Goal: Task Accomplishment & Management: Manage account settings

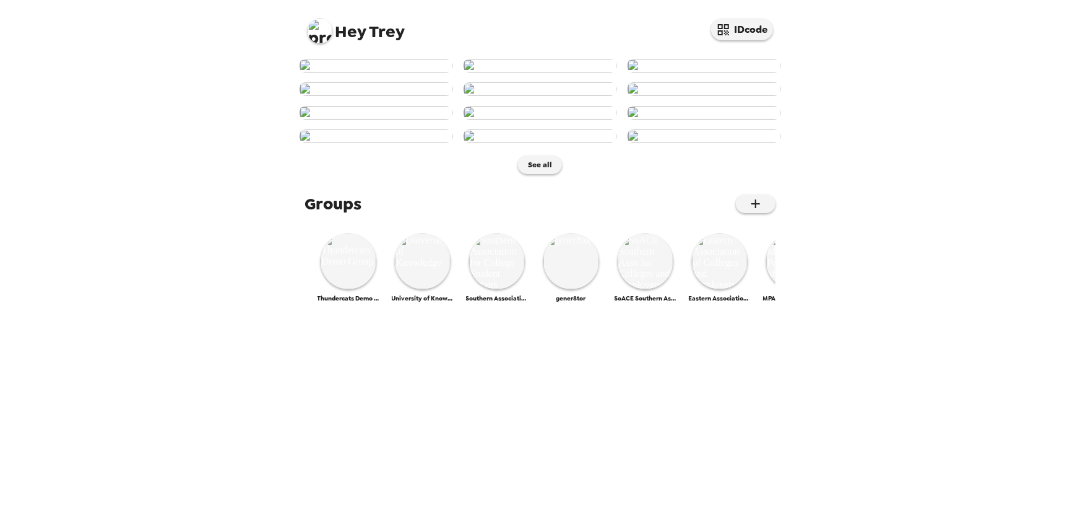
scroll to position [524, 0]
click at [343, 289] on img at bounding box center [349, 261] width 56 height 56
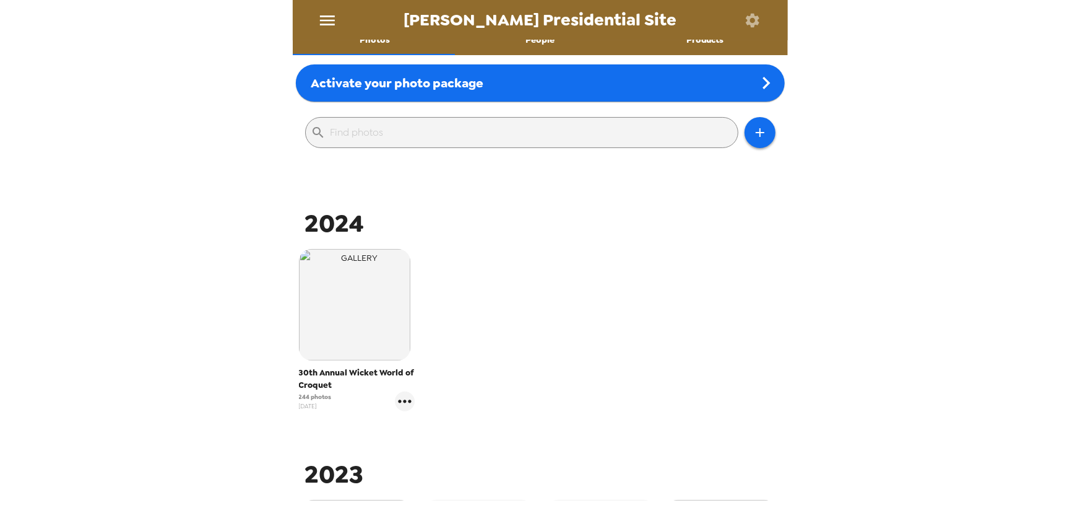
scroll to position [225, 0]
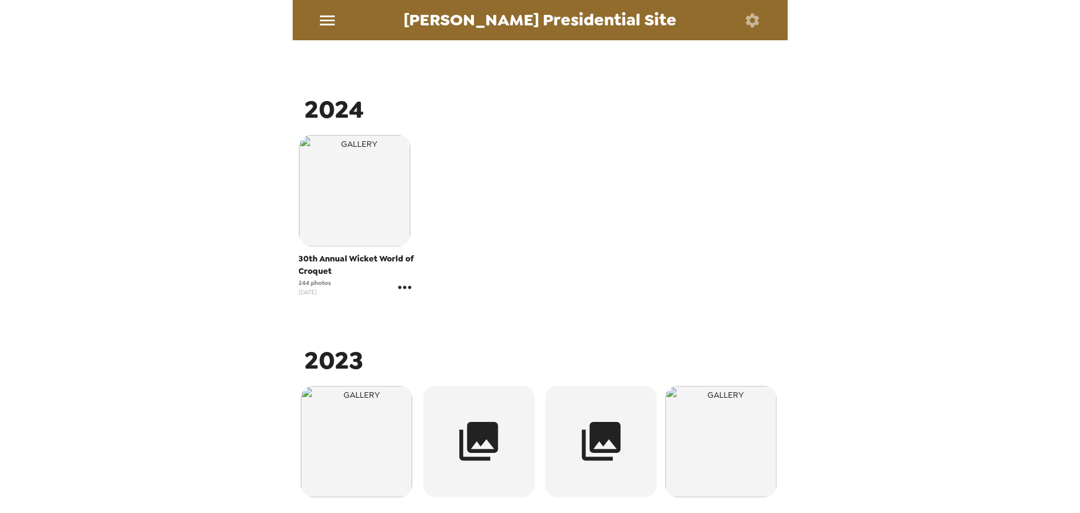
click at [406, 284] on icon "gallery menu" at bounding box center [405, 287] width 20 height 20
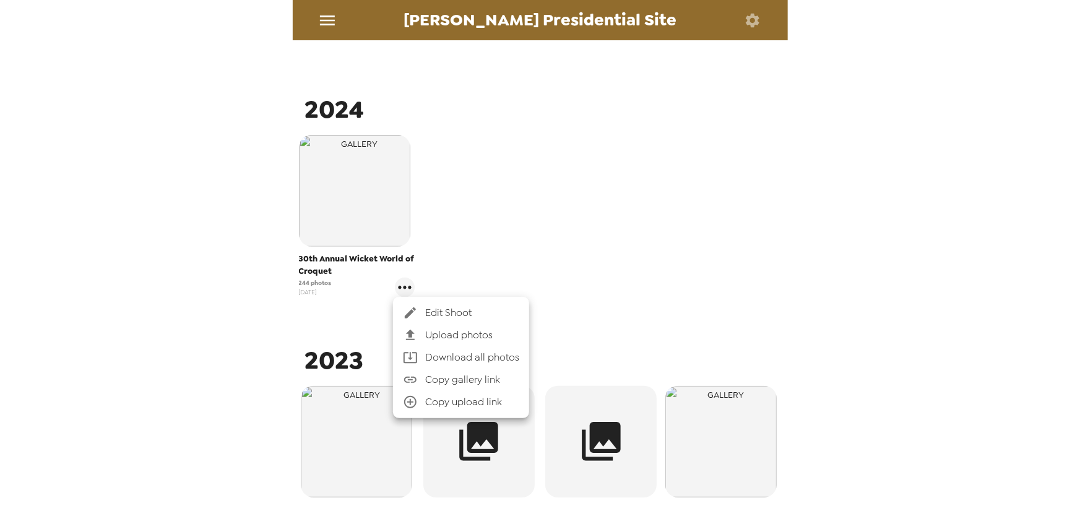
click at [456, 311] on span "Edit Shoot" at bounding box center [472, 312] width 94 height 15
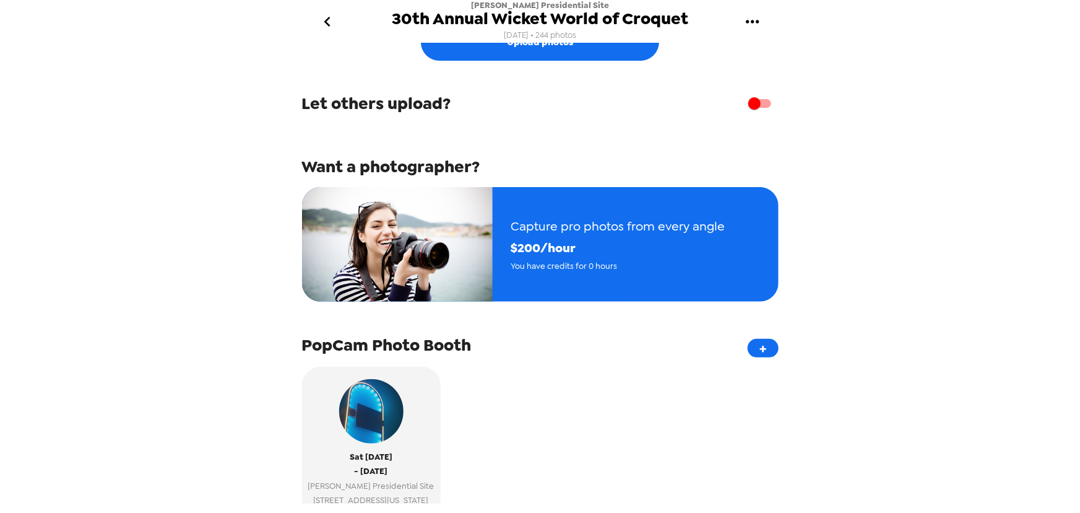
scroll to position [56, 0]
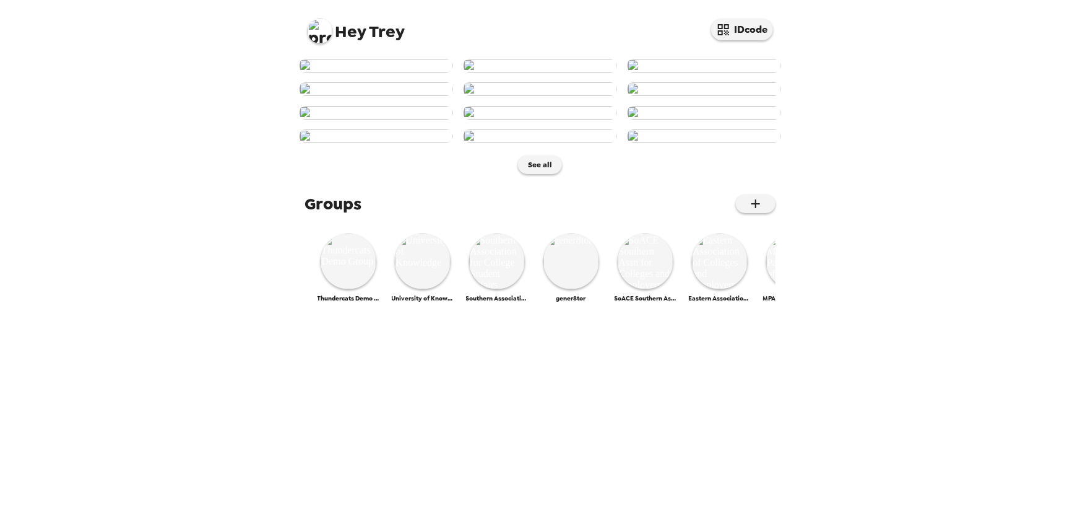
scroll to position [524, 0]
click at [345, 289] on img at bounding box center [349, 261] width 56 height 56
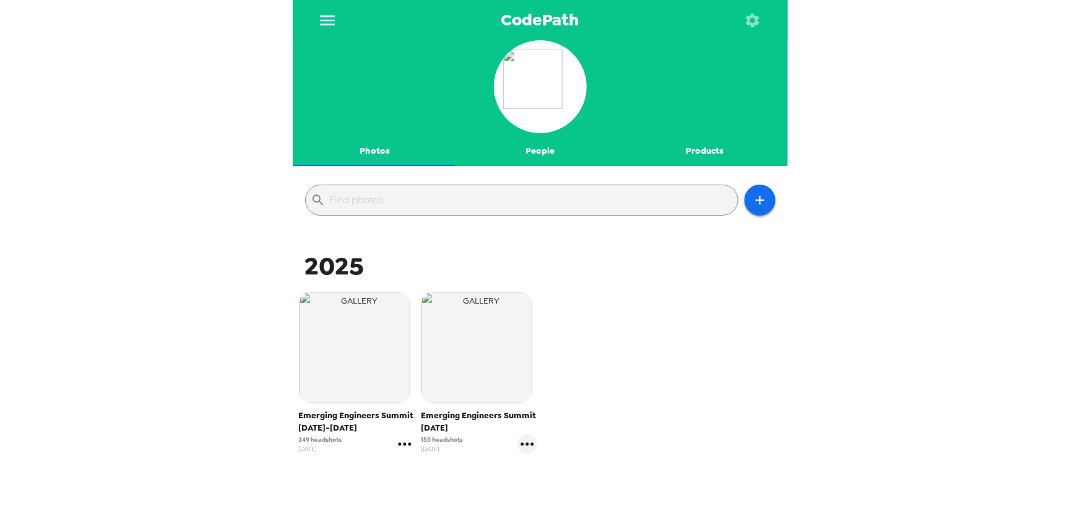
click at [400, 448] on icon "gallery menu" at bounding box center [405, 444] width 20 height 20
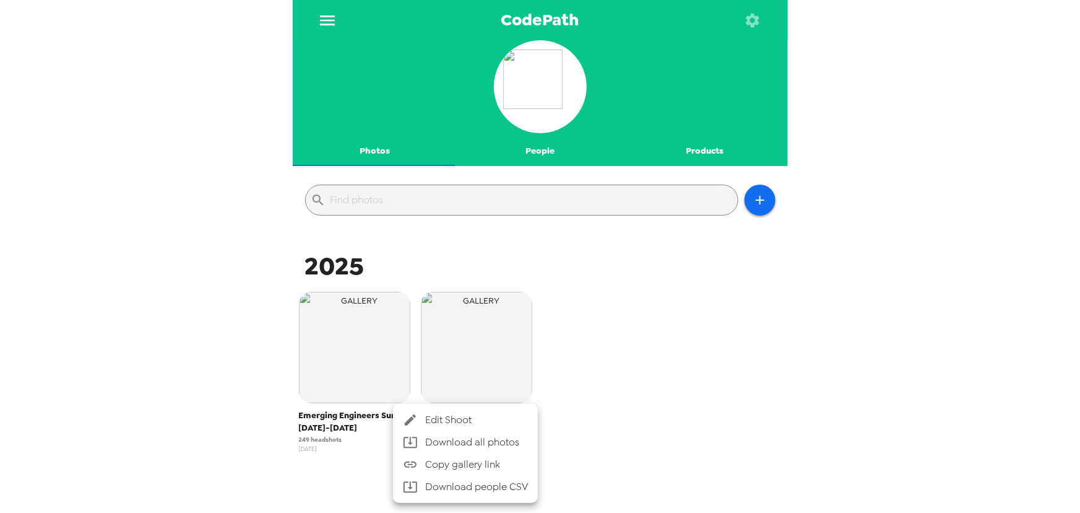
click at [441, 423] on span "Edit Shoot" at bounding box center [476, 419] width 103 height 15
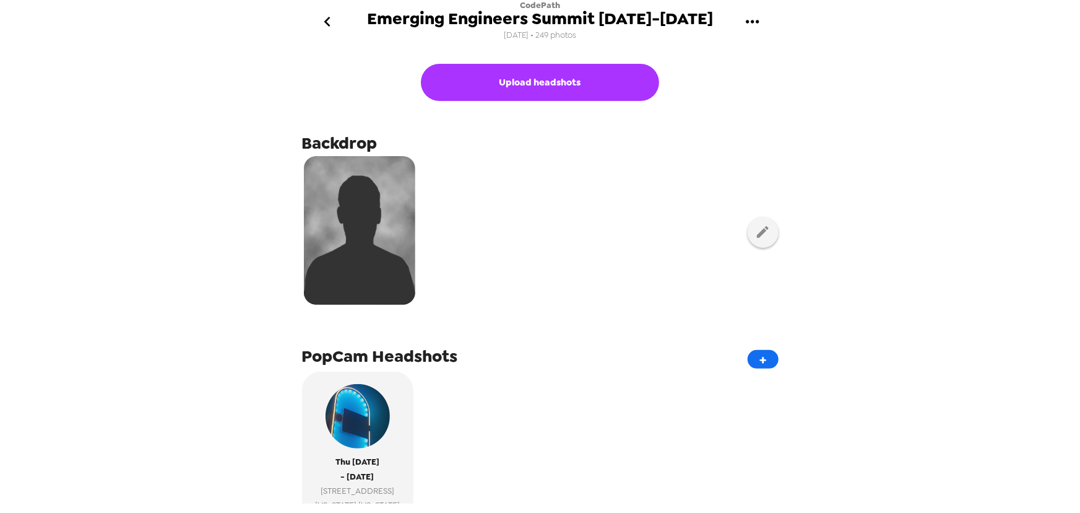
scroll to position [351, 0]
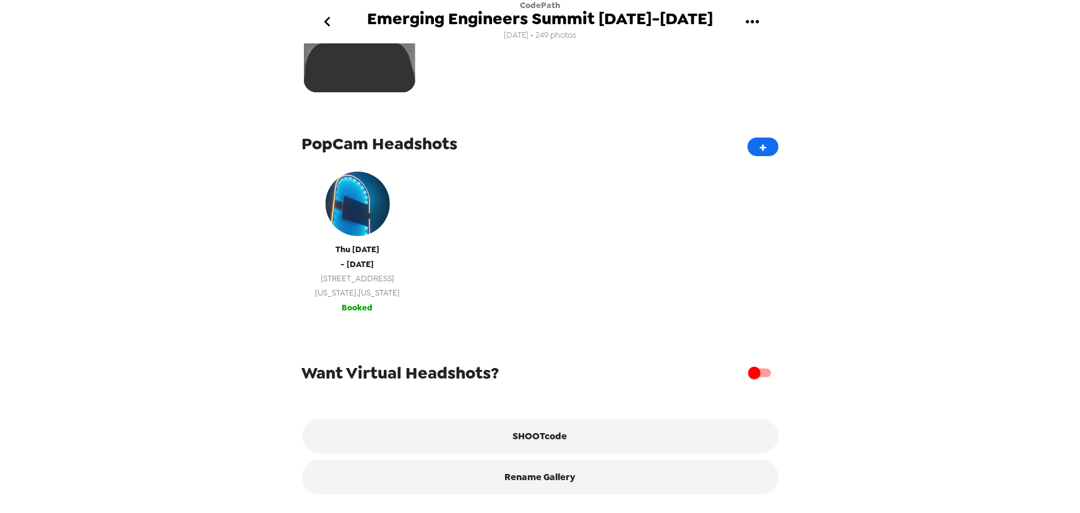
click at [351, 244] on span "[DATE]" at bounding box center [357, 249] width 44 height 14
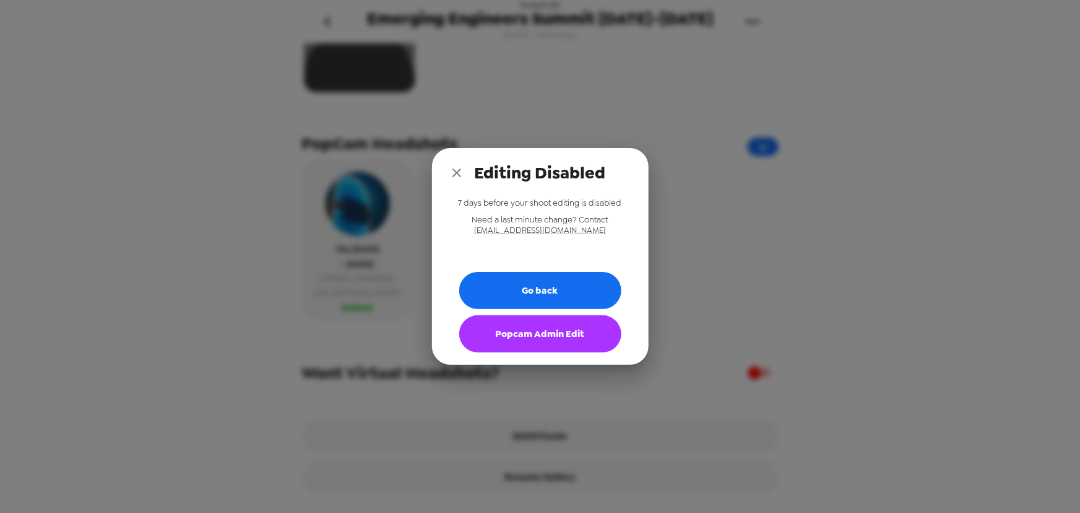
click at [514, 338] on button "Popcam Admin Edit" at bounding box center [540, 333] width 162 height 37
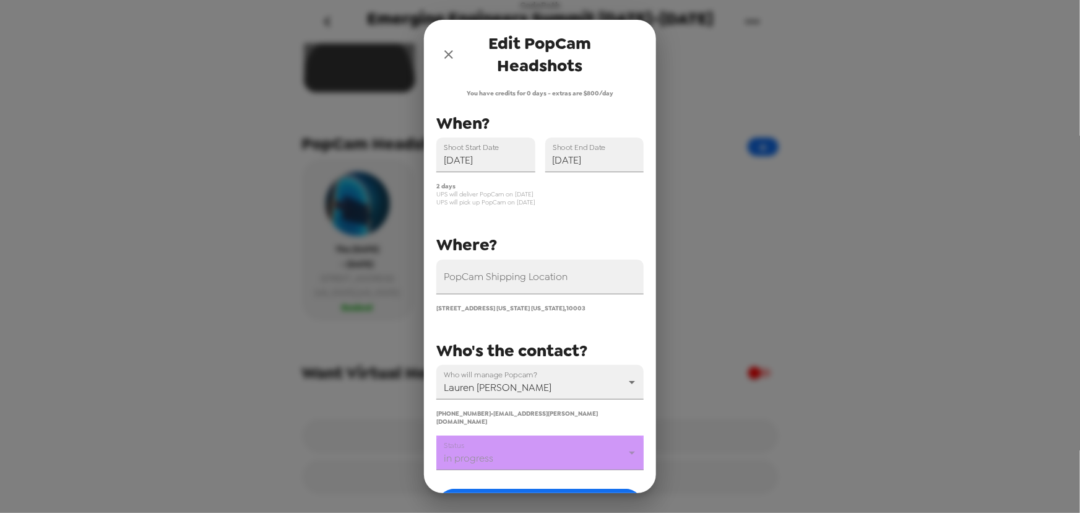
click at [508, 445] on body "CodePath Emerging Engineers Summit [DATE]-[DATE] [DATE] • 249 photos Upload hea…" at bounding box center [540, 256] width 1080 height 513
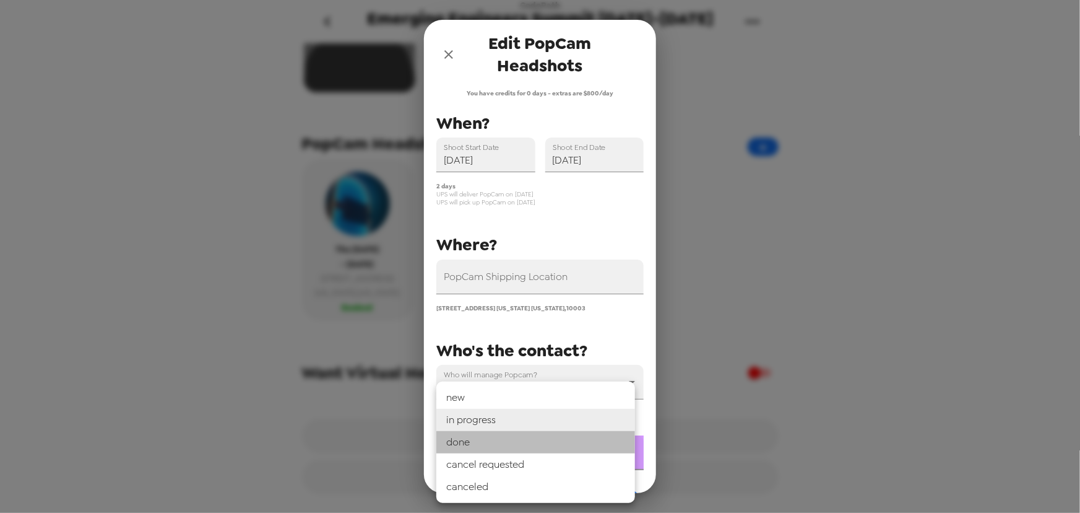
click at [508, 448] on li "done" at bounding box center [535, 442] width 199 height 22
type input "done"
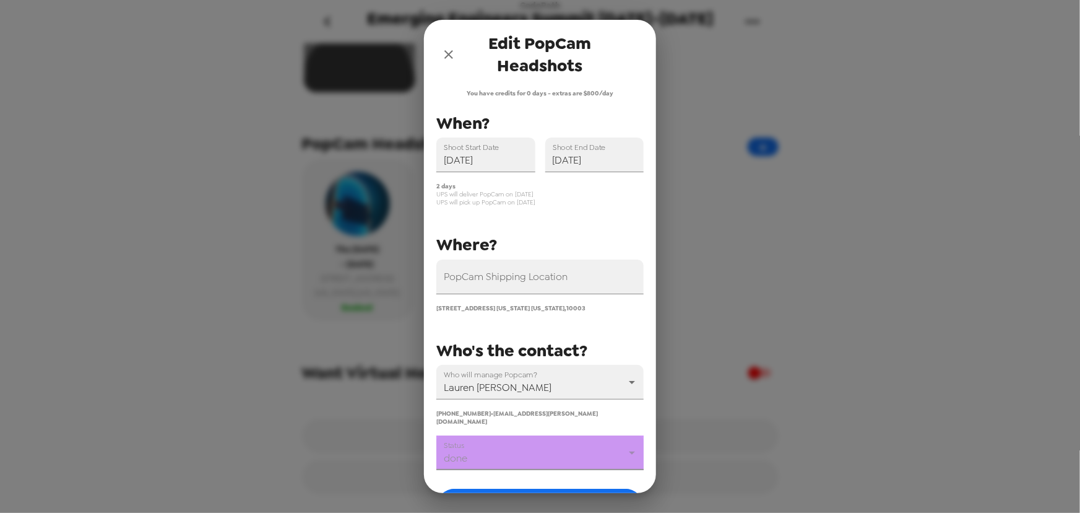
scroll to position [81, 0]
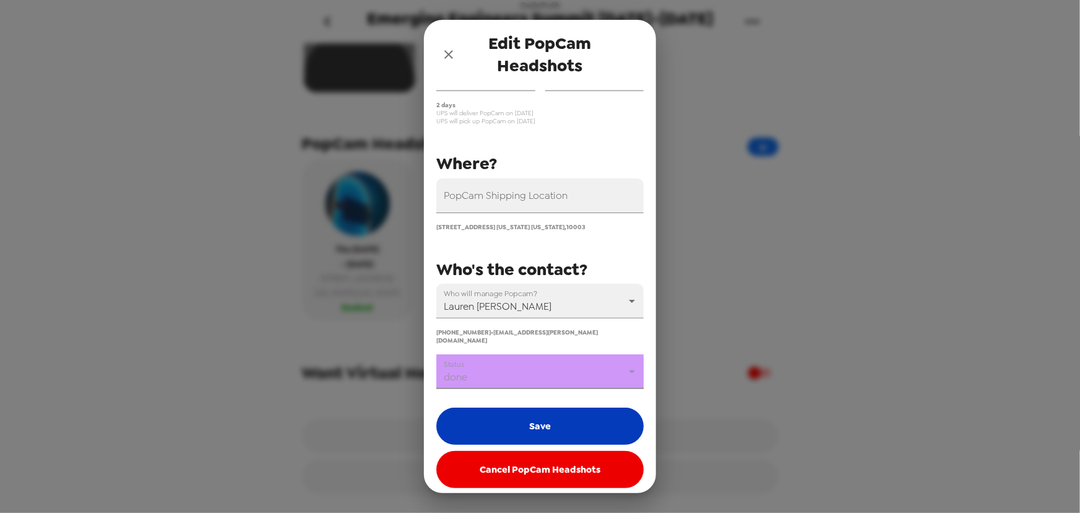
click at [544, 427] on button "Save" at bounding box center [539, 425] width 207 height 37
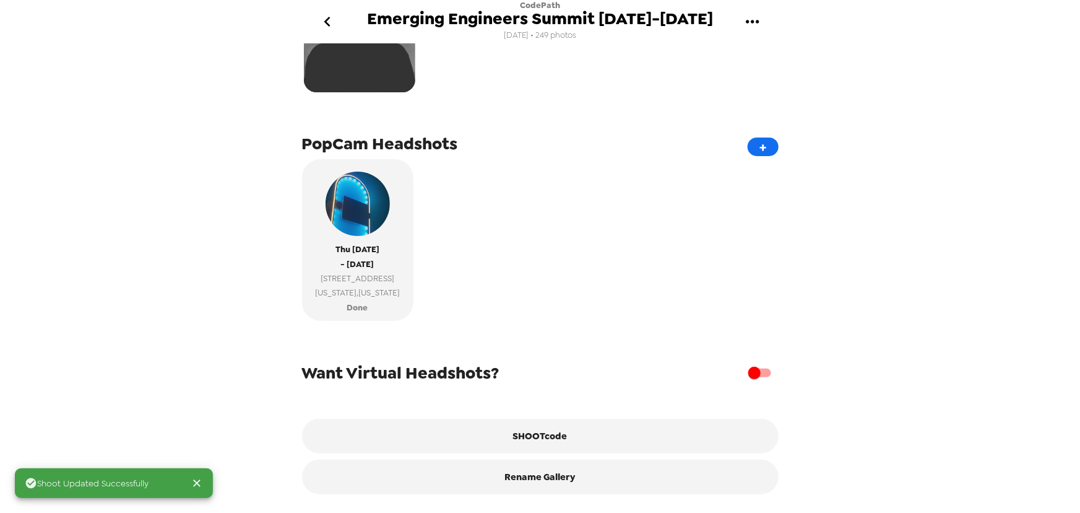
click at [330, 23] on icon "go back" at bounding box center [328, 22] width 20 height 20
